Goal: Information Seeking & Learning: Learn about a topic

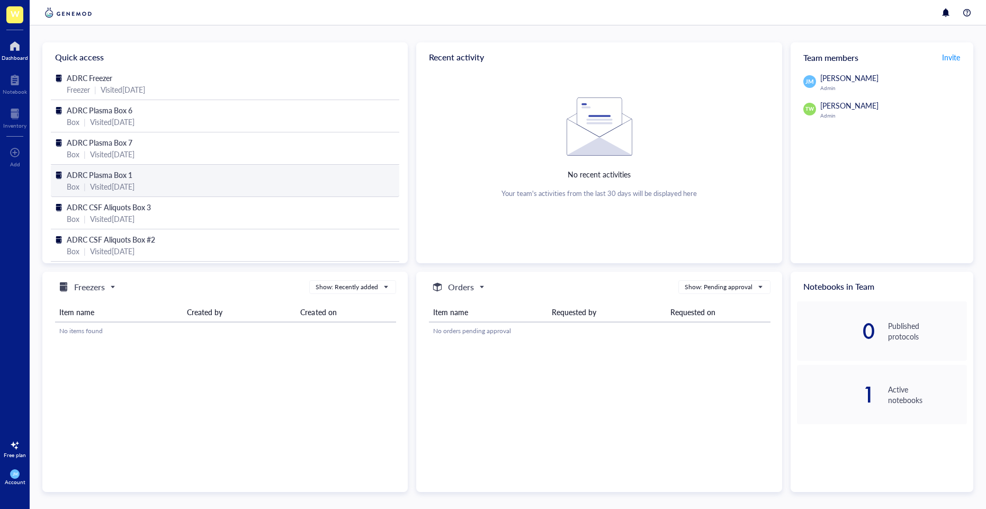
click at [112, 177] on span "ADRC Plasma Box 1" at bounding box center [100, 174] width 66 height 11
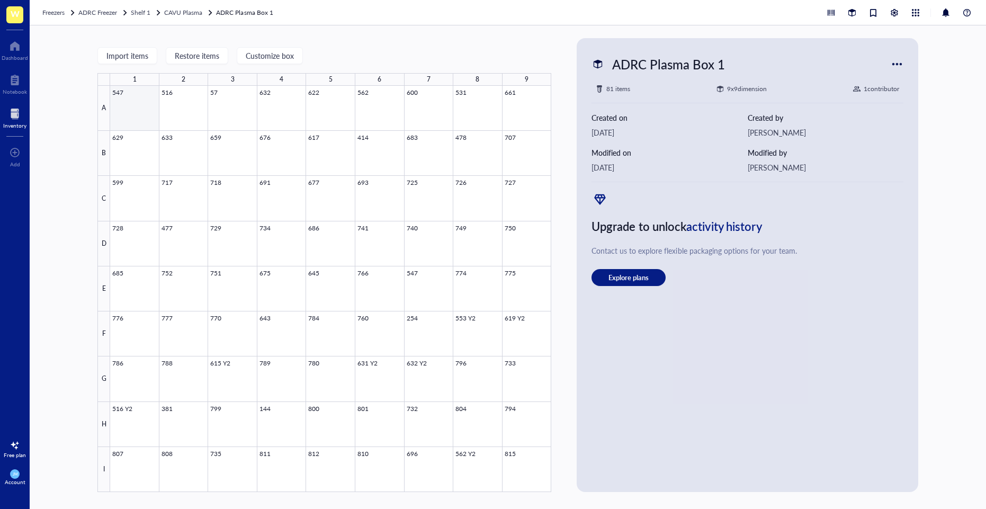
click at [137, 122] on div at bounding box center [330, 289] width 441 height 406
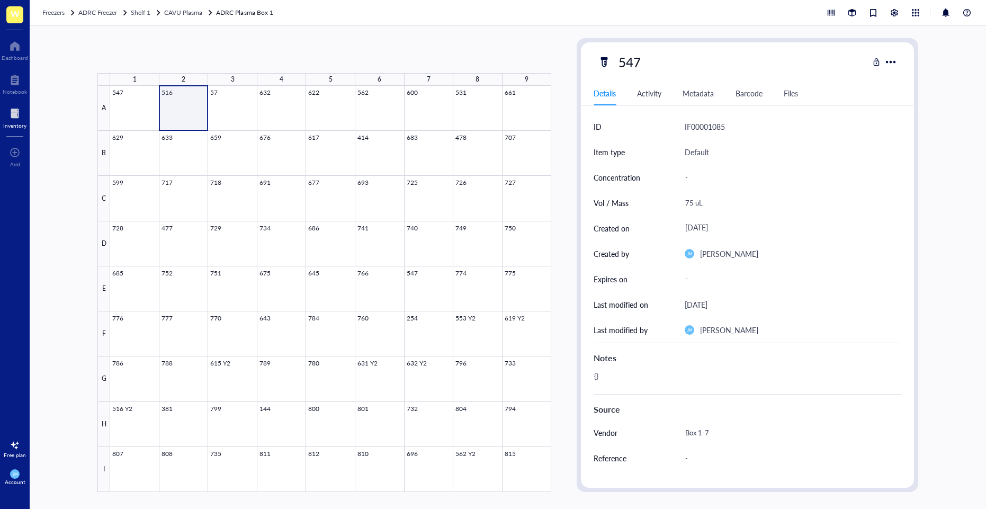
click at [181, 104] on div at bounding box center [330, 289] width 441 height 406
click at [248, 111] on div at bounding box center [330, 289] width 441 height 406
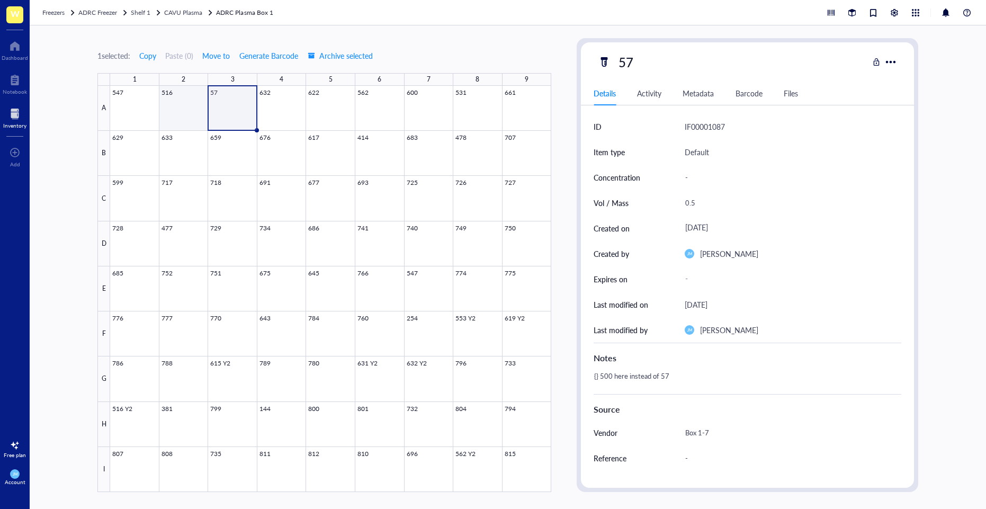
click at [179, 119] on div at bounding box center [330, 289] width 441 height 406
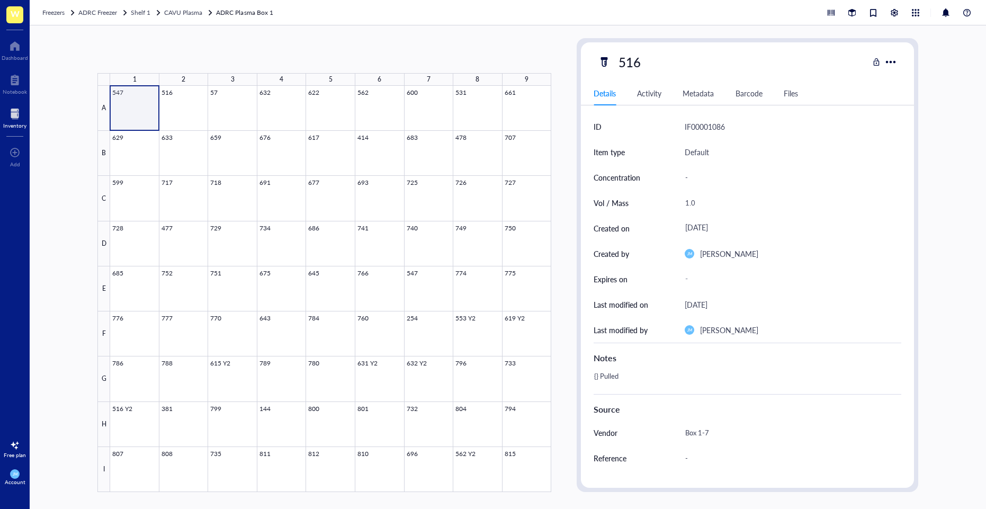
click at [148, 113] on div at bounding box center [330, 289] width 441 height 406
click at [183, 107] on div at bounding box center [330, 289] width 441 height 406
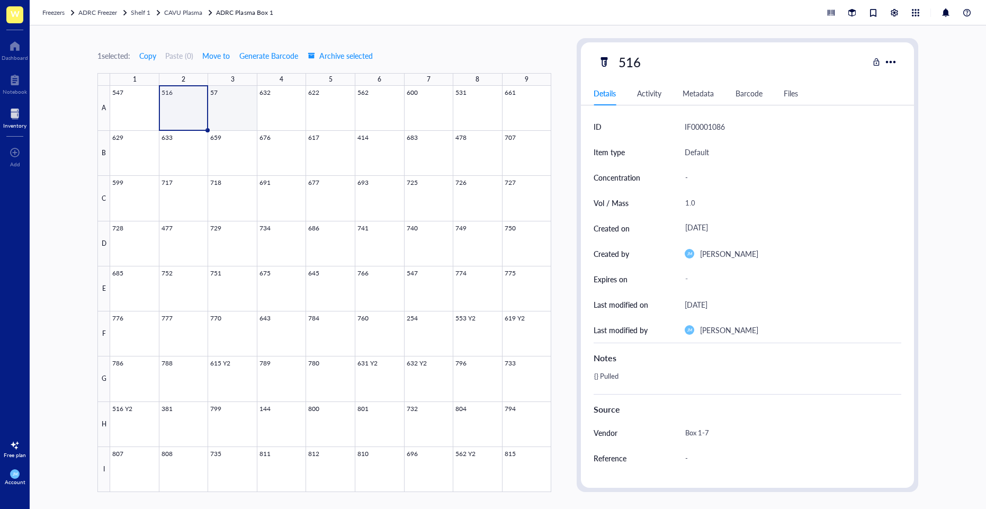
click at [231, 104] on div at bounding box center [330, 289] width 441 height 406
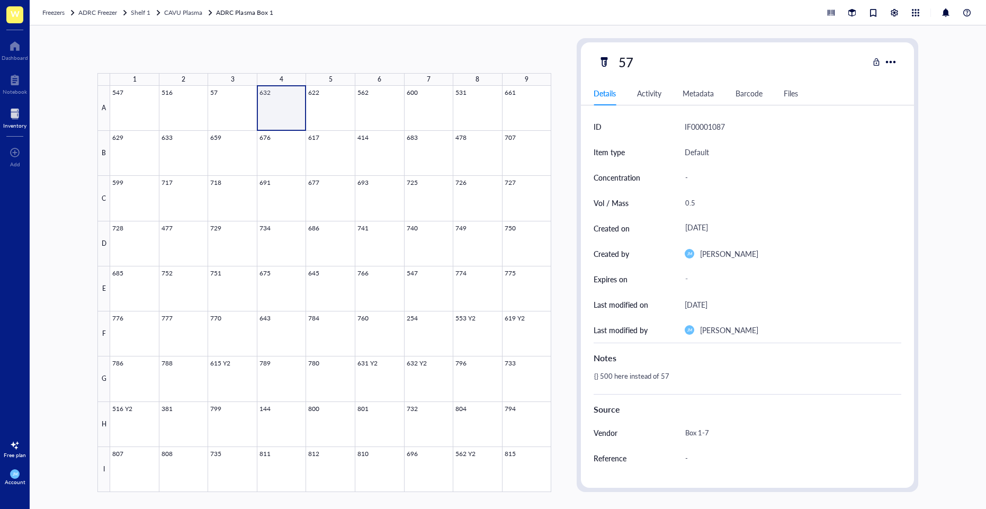
click at [270, 104] on div at bounding box center [330, 289] width 441 height 406
click at [152, 104] on div at bounding box center [330, 289] width 441 height 406
